Goal: Task Accomplishment & Management: Use online tool/utility

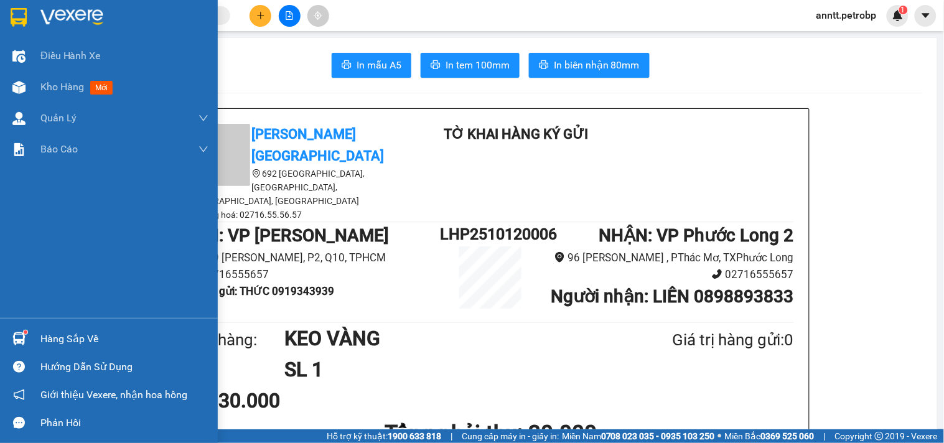
click at [14, 344] on img at bounding box center [18, 338] width 13 height 13
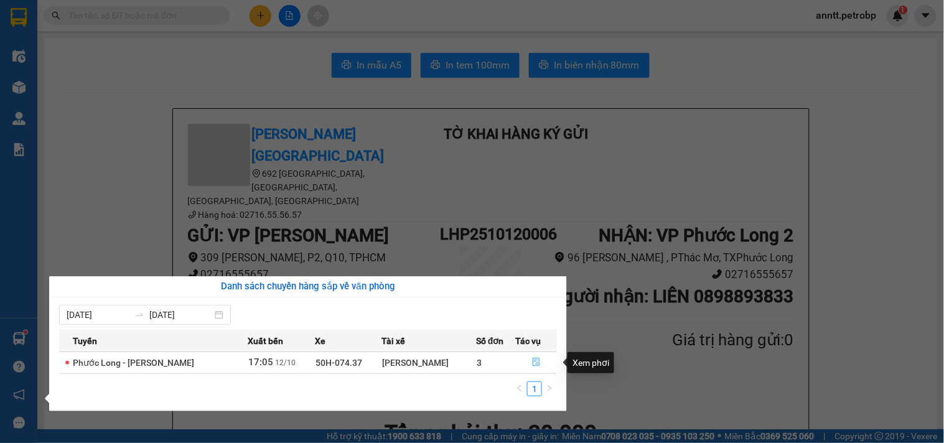
click at [533, 363] on icon "file-done" at bounding box center [536, 362] width 9 height 9
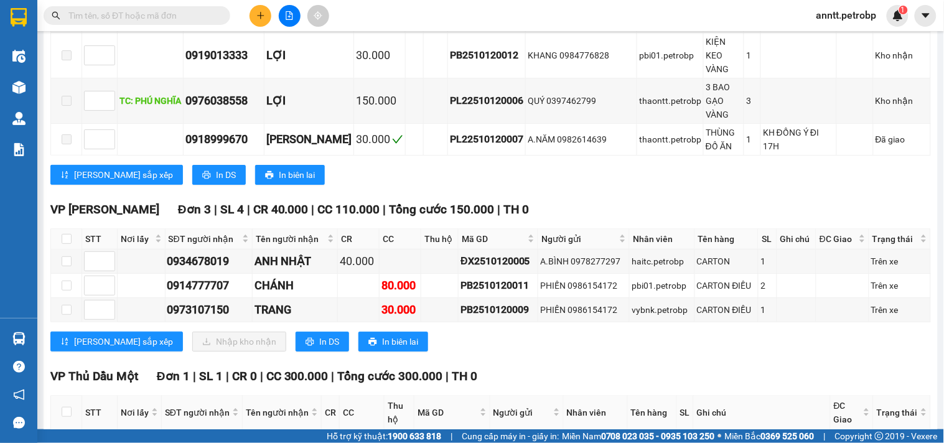
scroll to position [923, 0]
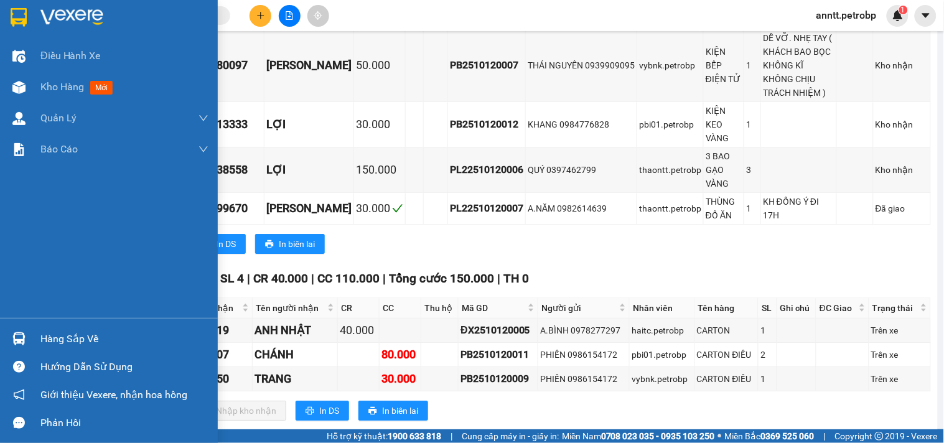
click at [21, 19] on img at bounding box center [19, 17] width 16 height 19
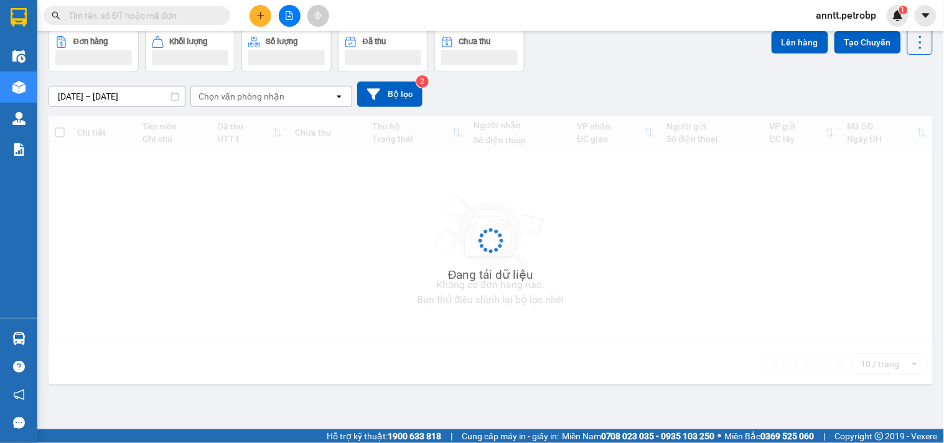
scroll to position [57, 0]
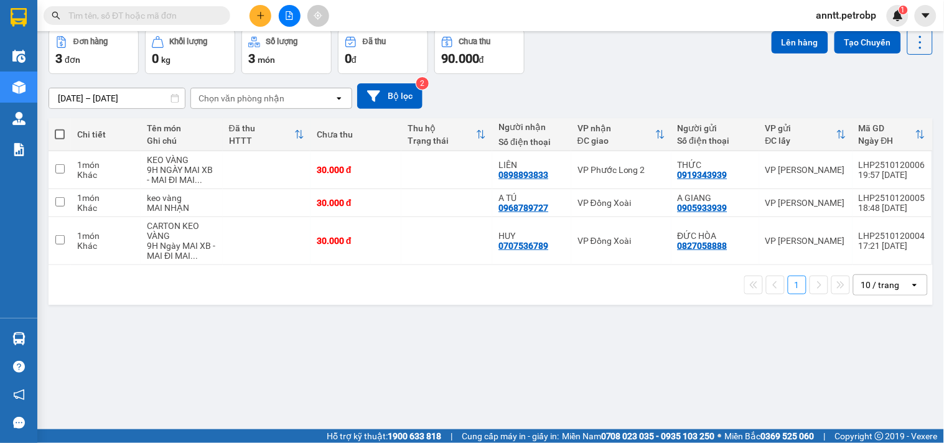
click at [60, 135] on span at bounding box center [60, 134] width 10 height 10
click at [60, 128] on input "checkbox" at bounding box center [60, 128] width 0 height 0
checkbox input "true"
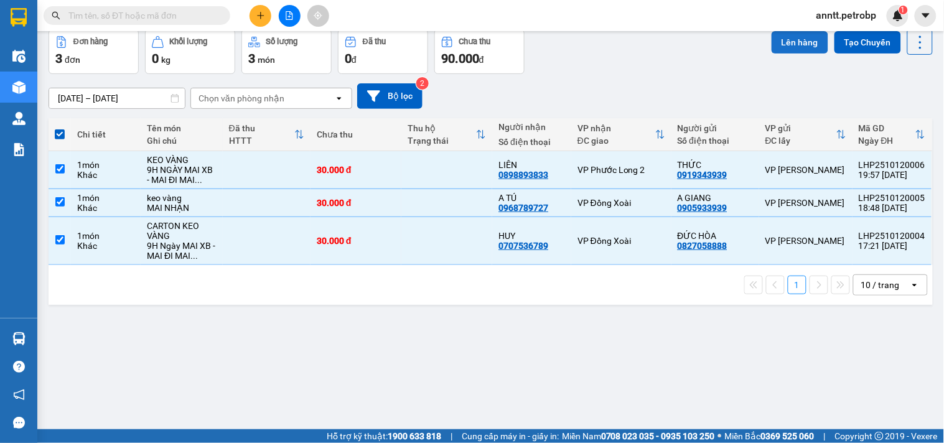
click at [797, 47] on button "Lên hàng" at bounding box center [800, 42] width 57 height 22
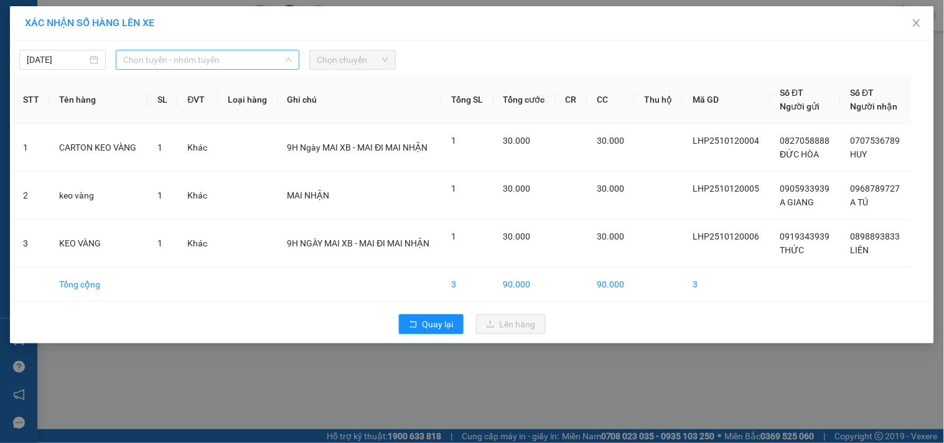
click at [203, 56] on span "Chọn tuyến - nhóm tuyến" at bounding box center [207, 59] width 169 height 19
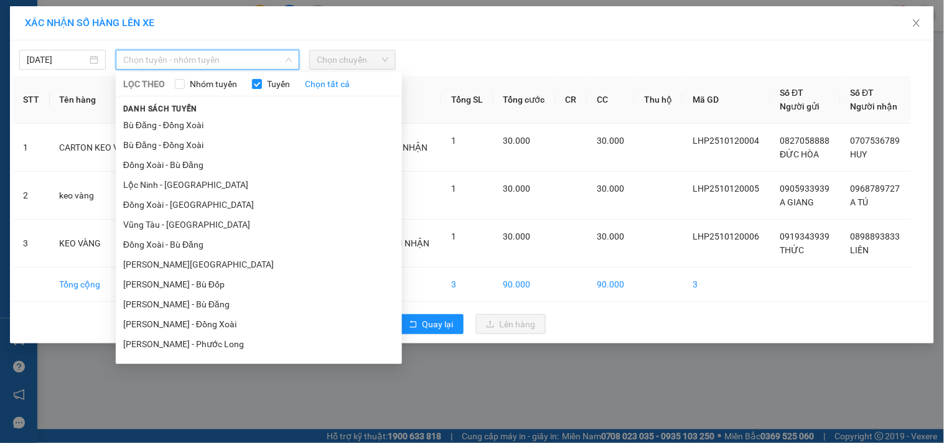
scroll to position [138, 0]
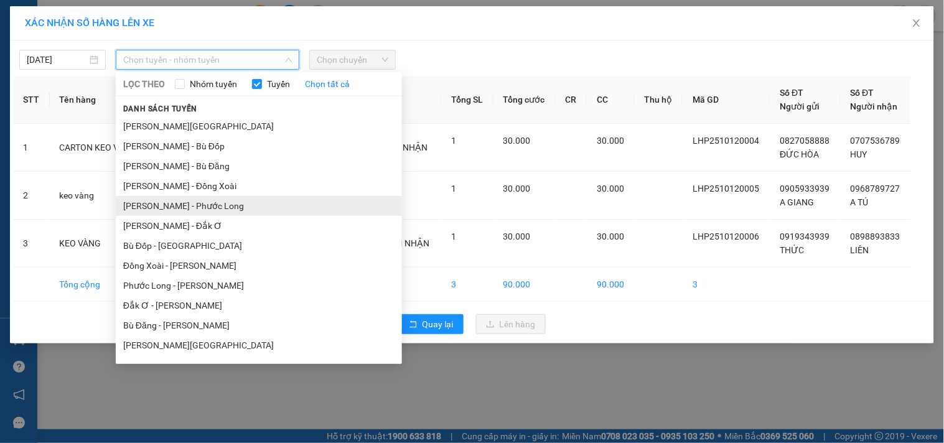
click at [232, 207] on li "[PERSON_NAME] - Phước Long" at bounding box center [259, 206] width 286 height 20
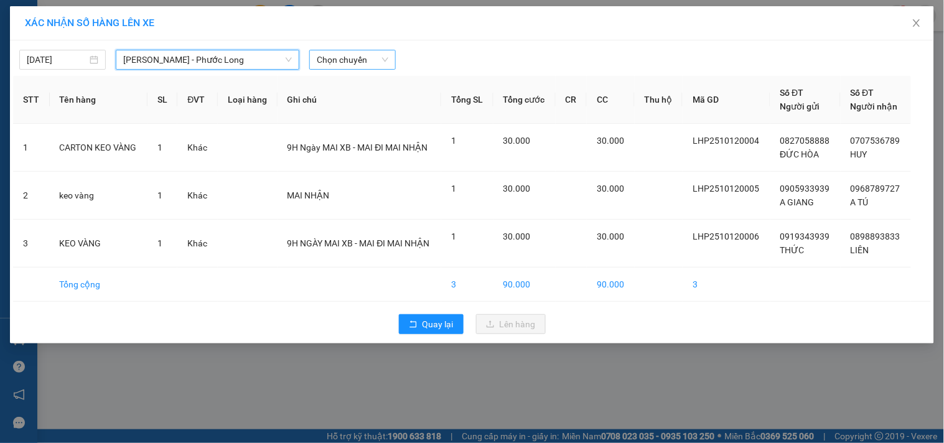
click at [336, 61] on span "Chọn chuyến" at bounding box center [353, 59] width 72 height 19
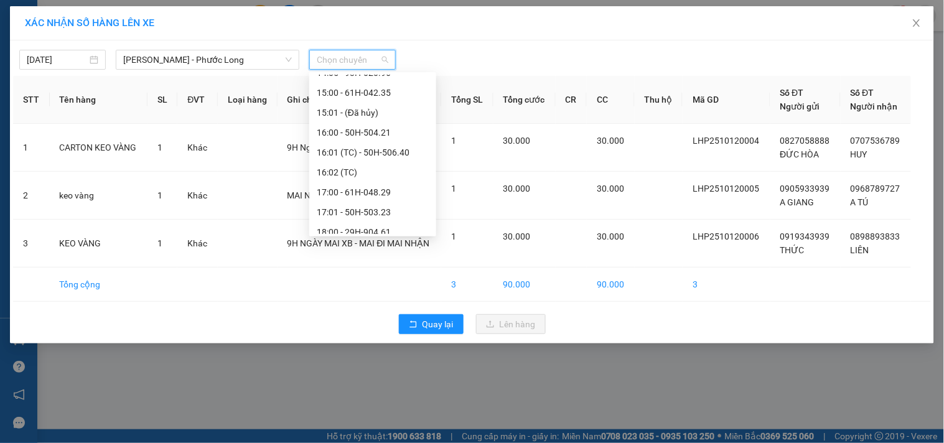
scroll to position [460, 0]
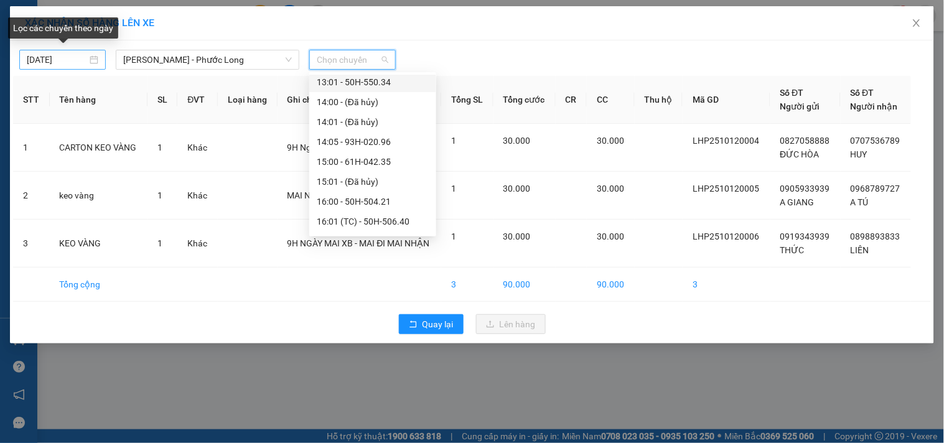
click at [92, 60] on div "[DATE]" at bounding box center [63, 60] width 72 height 14
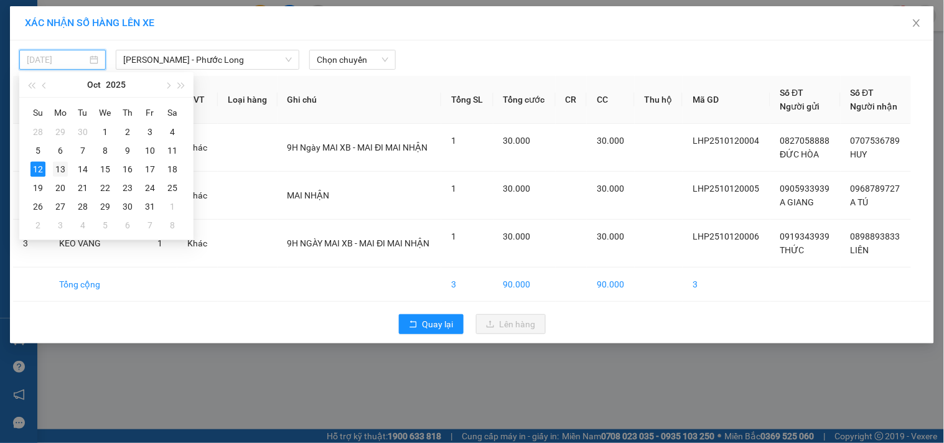
click at [63, 169] on div "13" at bounding box center [60, 169] width 15 height 15
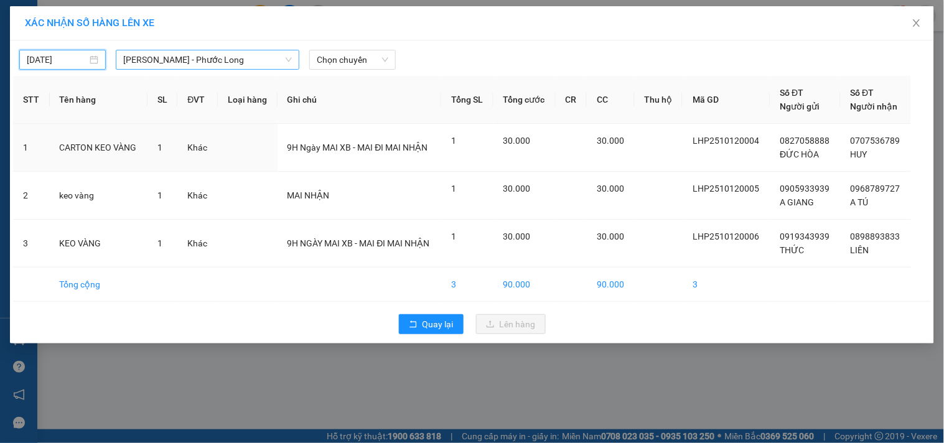
type input "[DATE]"
click at [363, 60] on span "Chọn chuyến" at bounding box center [353, 59] width 72 height 19
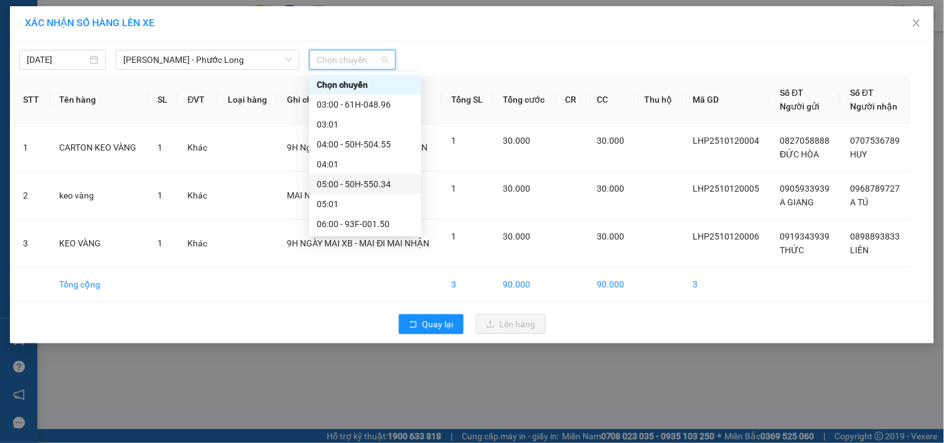
scroll to position [207, 0]
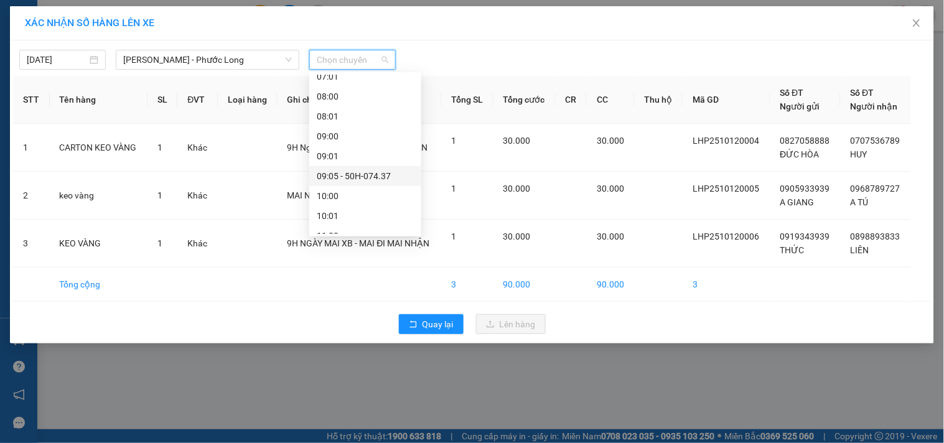
click at [355, 174] on div "09:05 - 50H-074.37" at bounding box center [365, 176] width 97 height 14
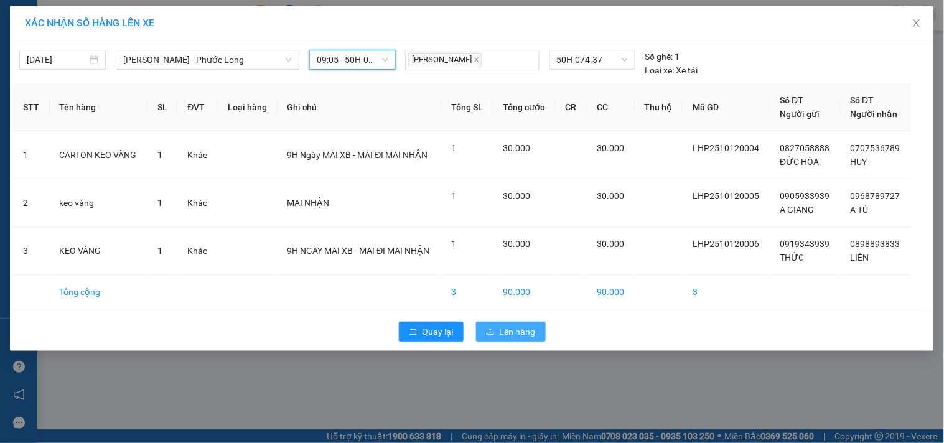
click at [531, 337] on span "Lên hàng" at bounding box center [518, 332] width 36 height 14
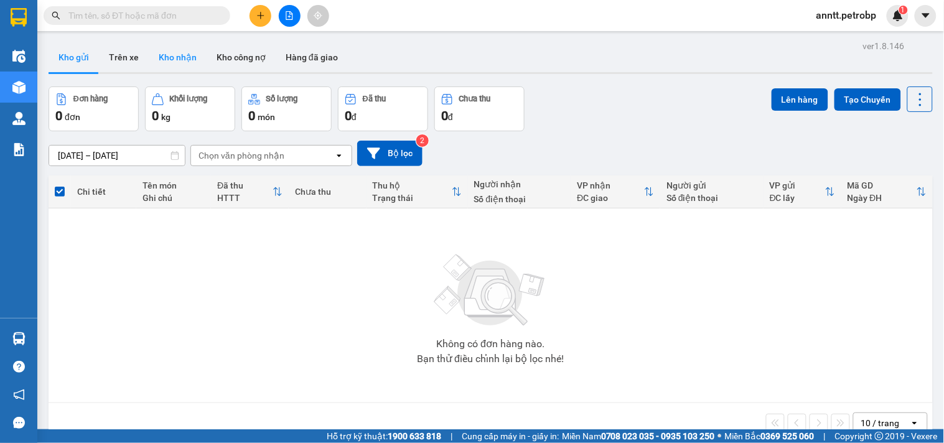
click at [184, 55] on button "Kho nhận" at bounding box center [178, 57] width 58 height 30
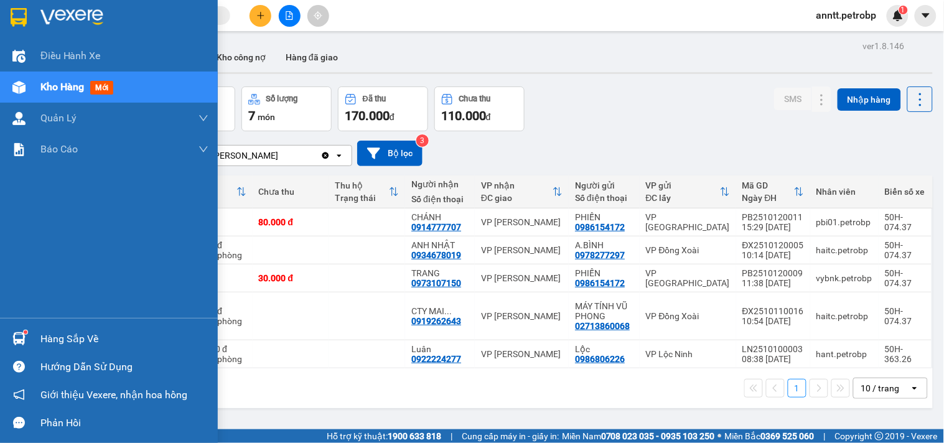
click at [8, 9] on div at bounding box center [19, 17] width 22 height 22
click at [16, 334] on img at bounding box center [18, 338] width 13 height 13
click at [4, 213] on div "Điều hành xe Kho hàng mới Quản [PERSON_NAME] lý chuyến Quản lý khách hàng Quản …" at bounding box center [109, 221] width 218 height 443
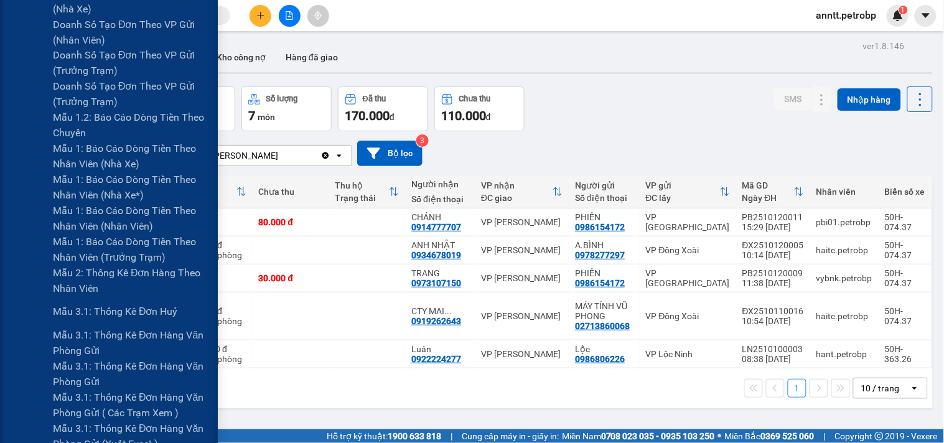
scroll to position [622, 0]
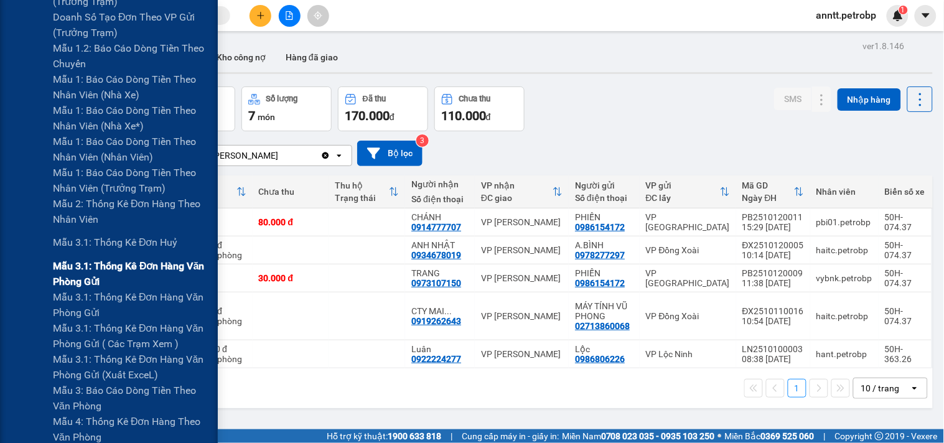
click at [92, 263] on span "Mẫu 3.1: Thống kê đơn hàng văn phòng gửi" at bounding box center [131, 273] width 156 height 31
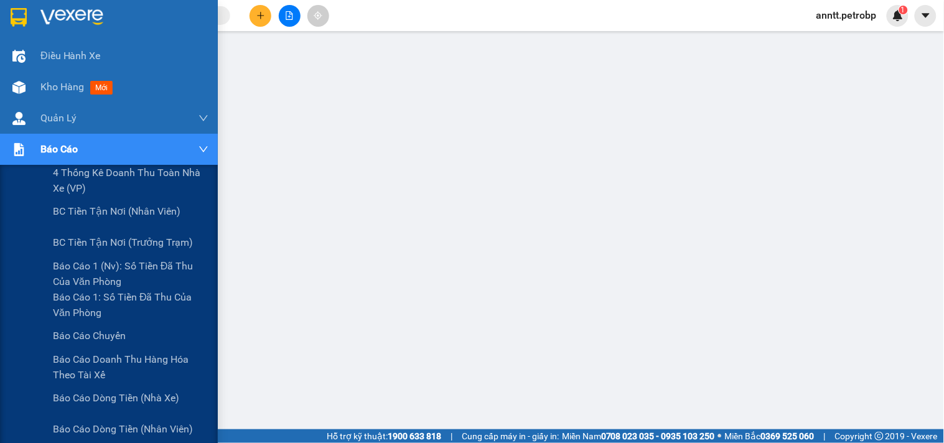
click at [67, 157] on span "Báo cáo" at bounding box center [58, 149] width 37 height 16
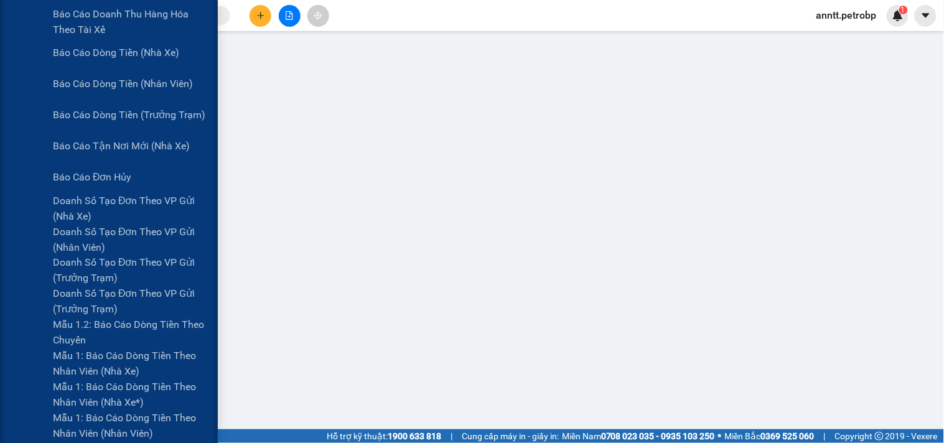
scroll to position [553, 0]
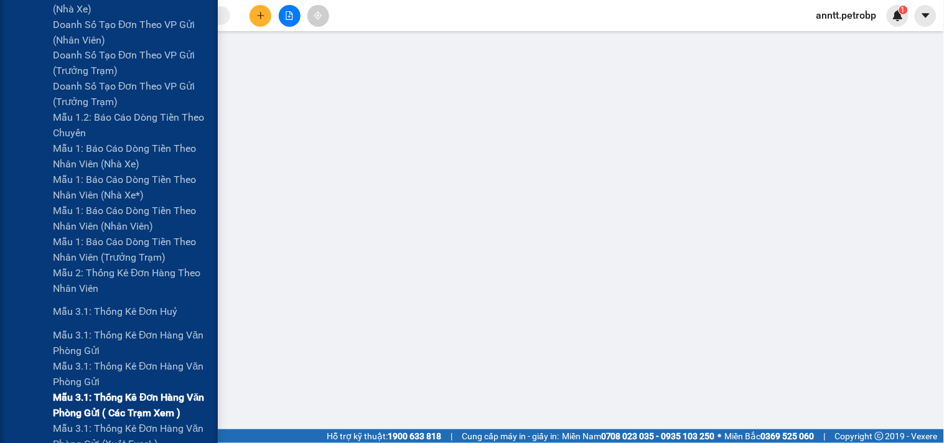
click at [104, 412] on span "Mẫu 3.1: Thống kê đơn hàng văn phòng gửi ( các trạm xem )" at bounding box center [131, 405] width 156 height 31
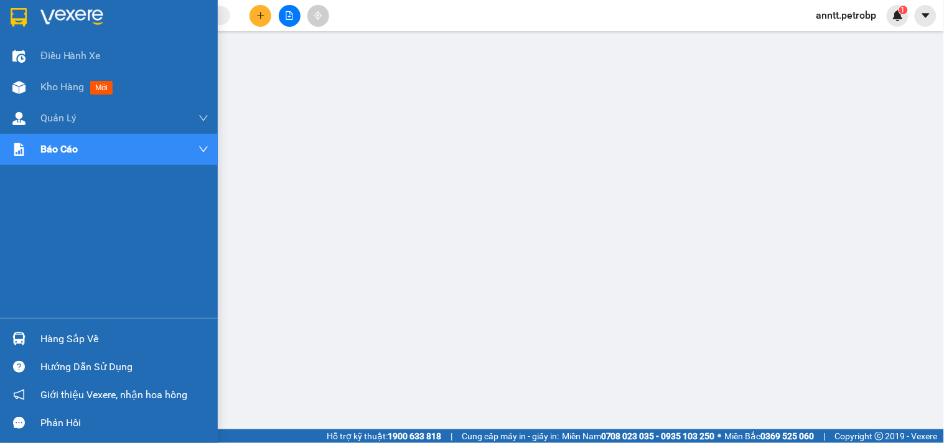
click at [17, 2] on div at bounding box center [109, 20] width 218 height 40
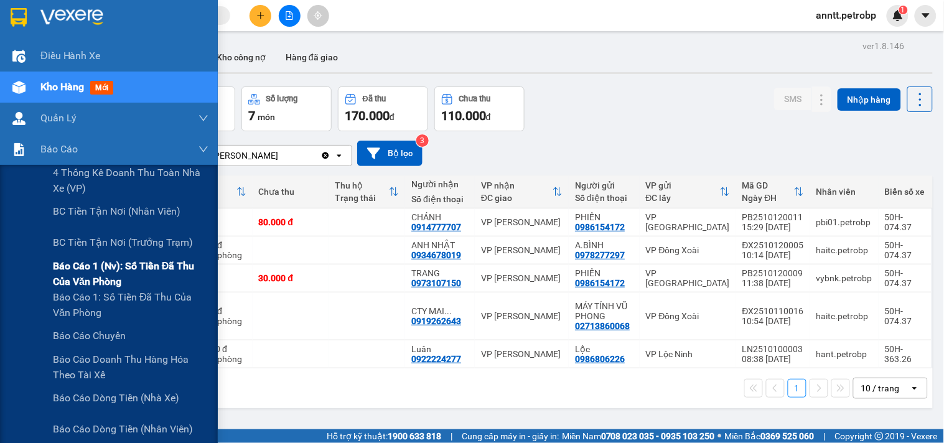
click at [69, 276] on span "Báo cáo 1 (nv): Số tiền đã thu của văn phòng" at bounding box center [131, 273] width 156 height 31
